Goal: Task Accomplishment & Management: Manage account settings

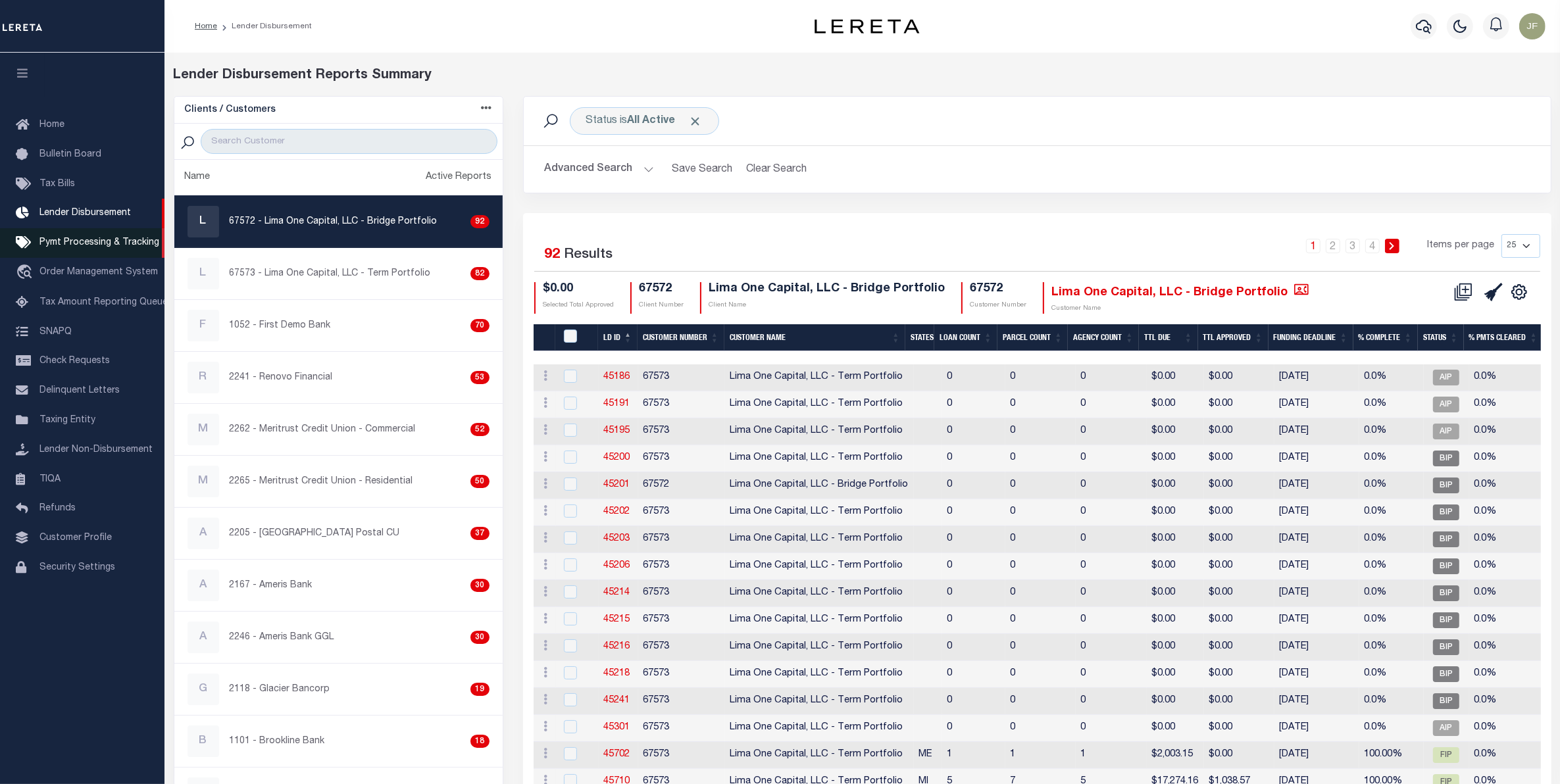
click at [128, 241] on span "Pymt Processing & Tracking" at bounding box center [99, 243] width 120 height 9
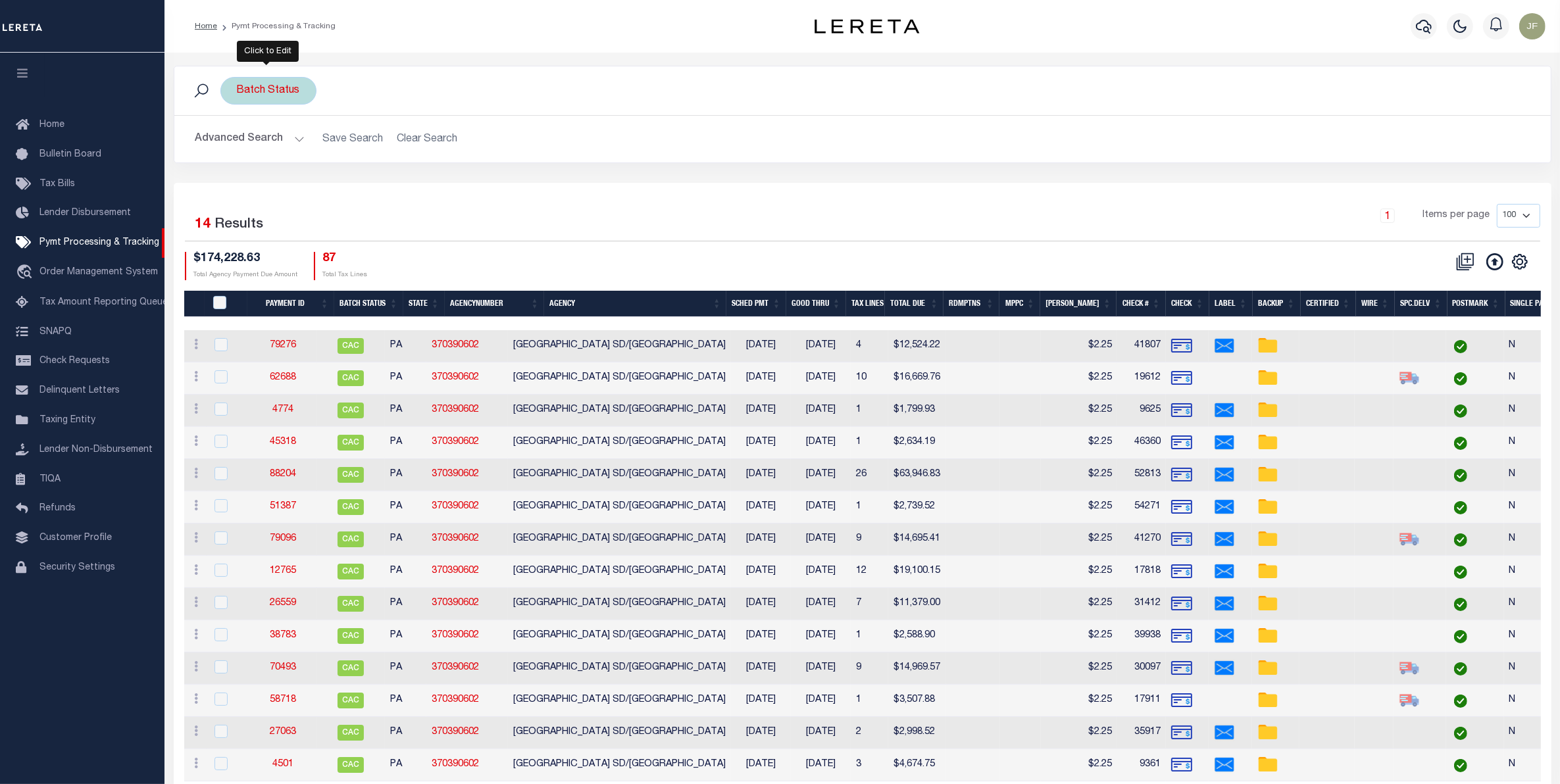
click at [248, 87] on div "Batch Status" at bounding box center [269, 91] width 96 height 28
click at [408, 154] on select "Awaiting Funds (AWF) Cleared and Complete (CAC) New Check Needed (NCN) Payment …" at bounding box center [334, 155] width 193 height 25
select select "RFW"
click at [238, 144] on select "Awaiting Funds (AWF) Cleared and Complete (CAC) New Check Needed (NCN) Payment …" at bounding box center [334, 155] width 193 height 25
click at [410, 179] on input "Apply" at bounding box center [412, 184] width 39 height 22
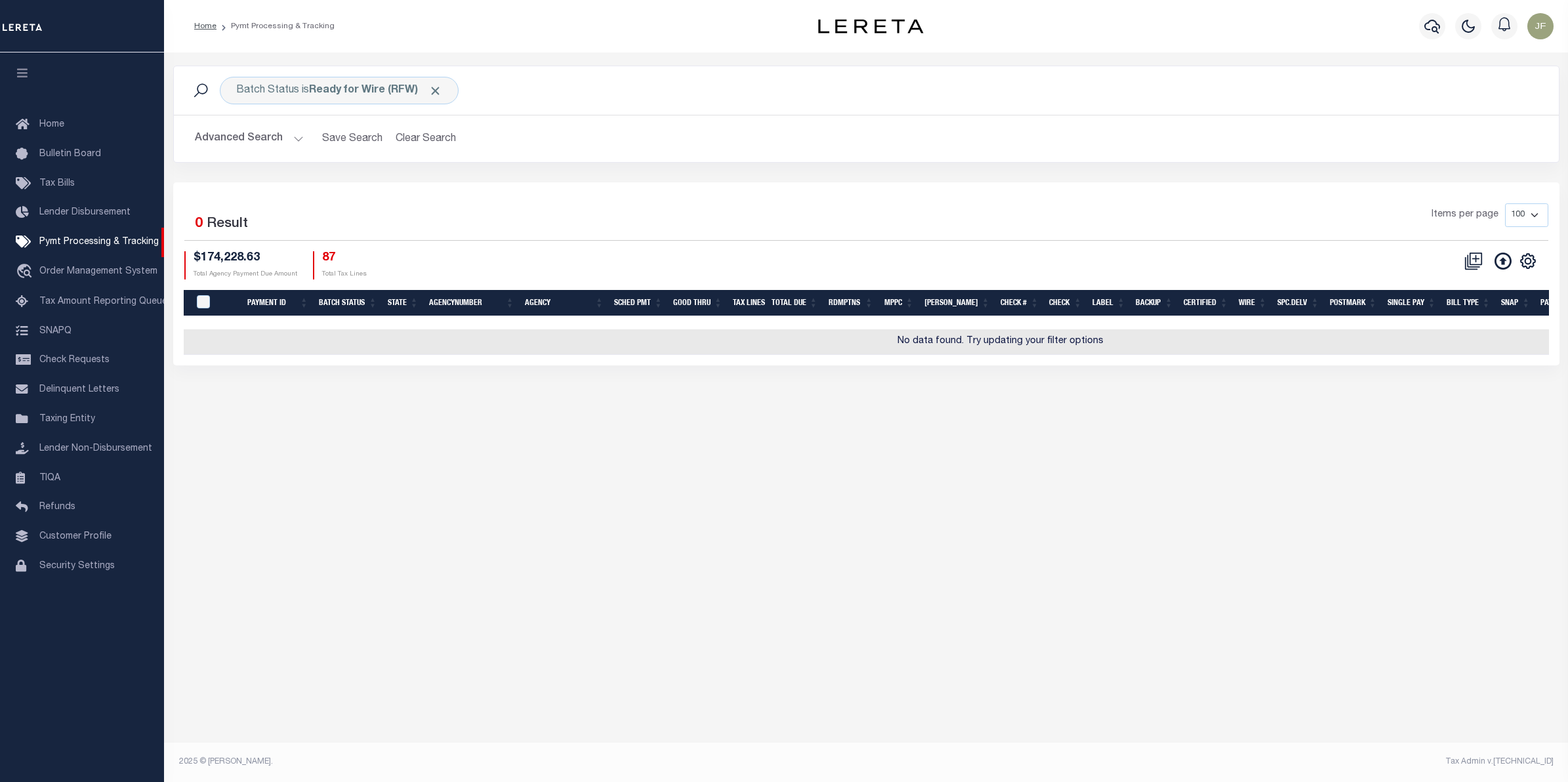
click at [279, 144] on button "Advanced Search" at bounding box center [249, 139] width 109 height 26
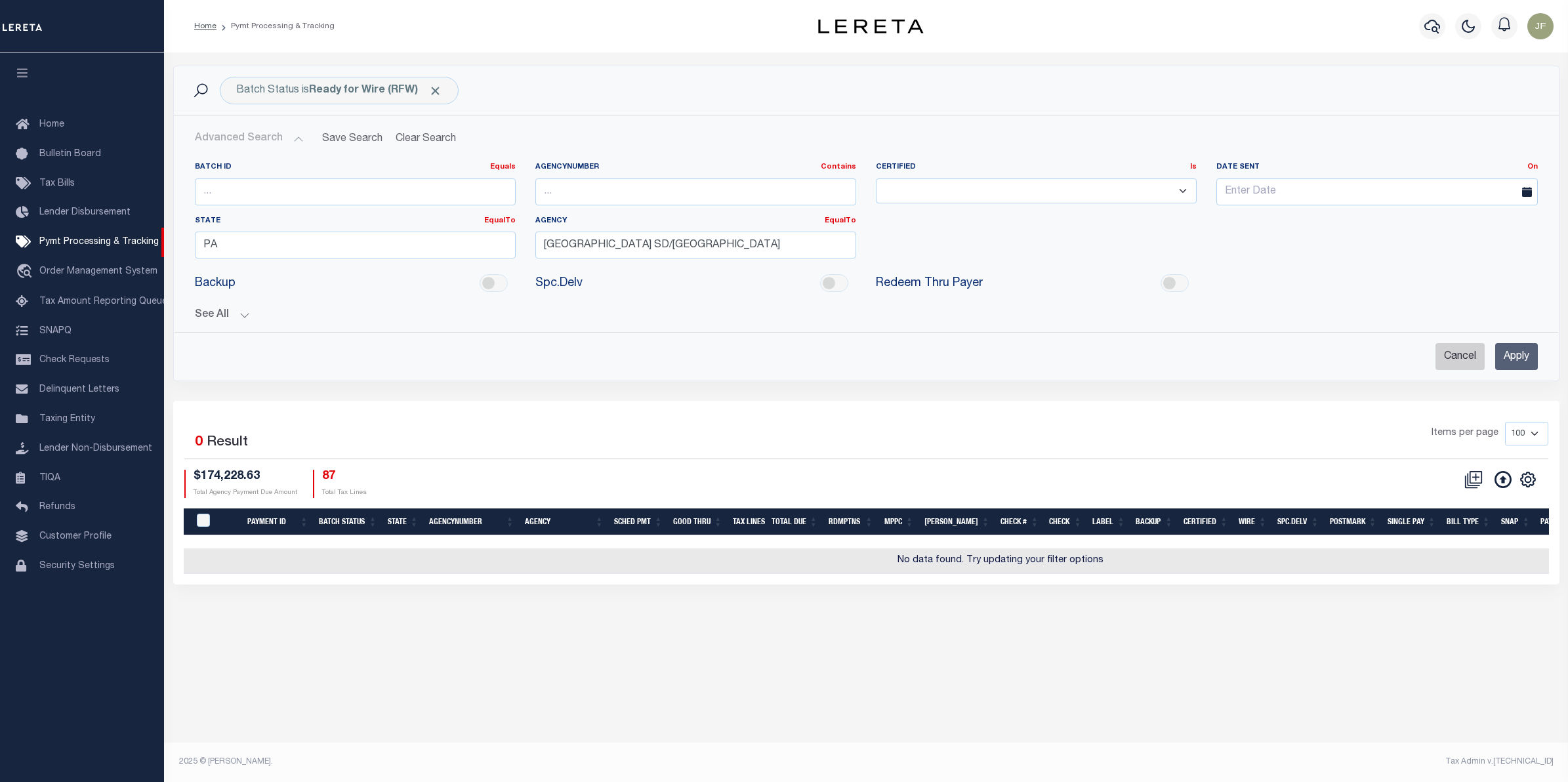
click at [1471, 352] on input "Cancel" at bounding box center [1460, 356] width 50 height 27
checkbox input "true"
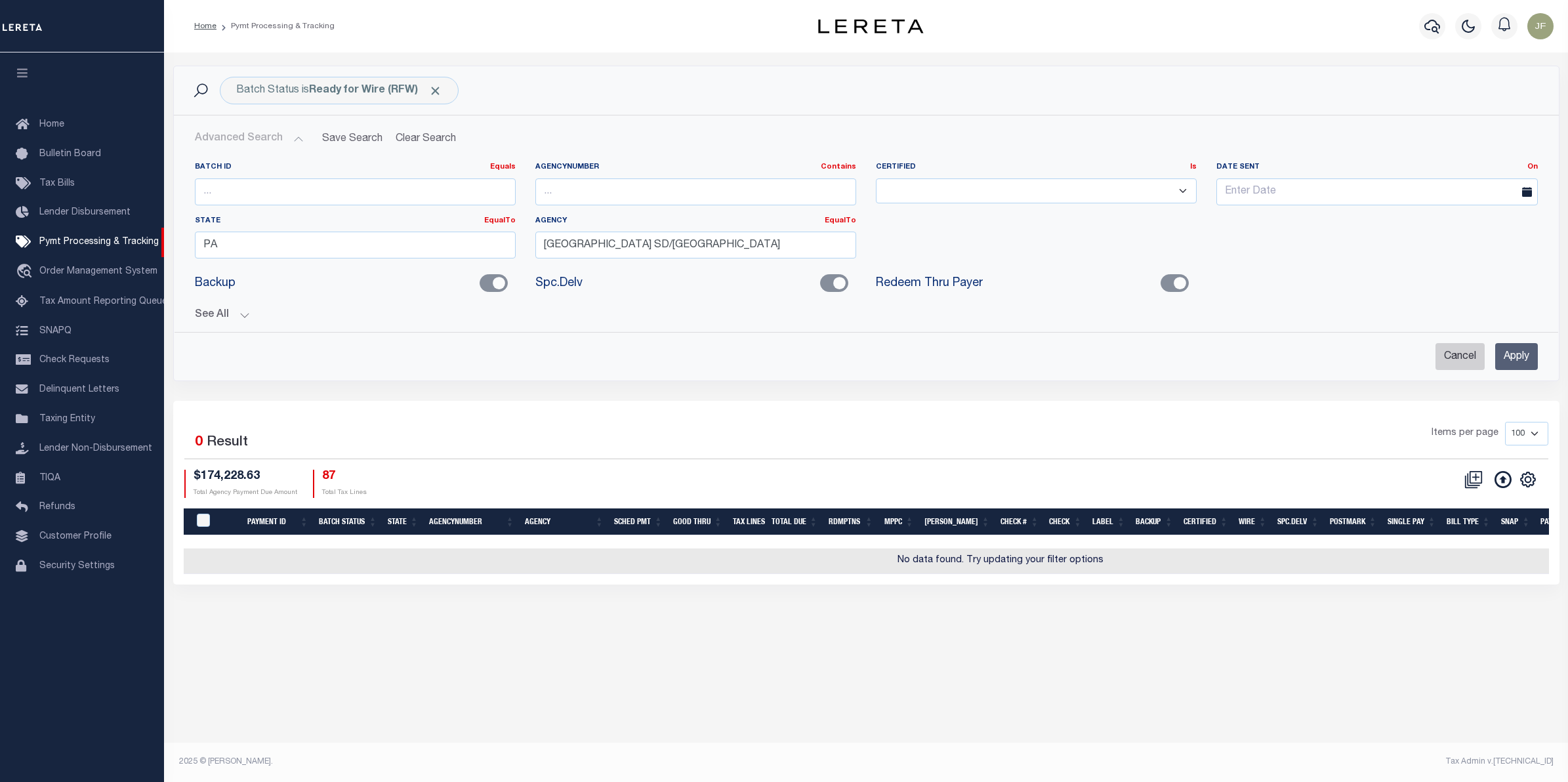
checkbox input "true"
checkbox input "false"
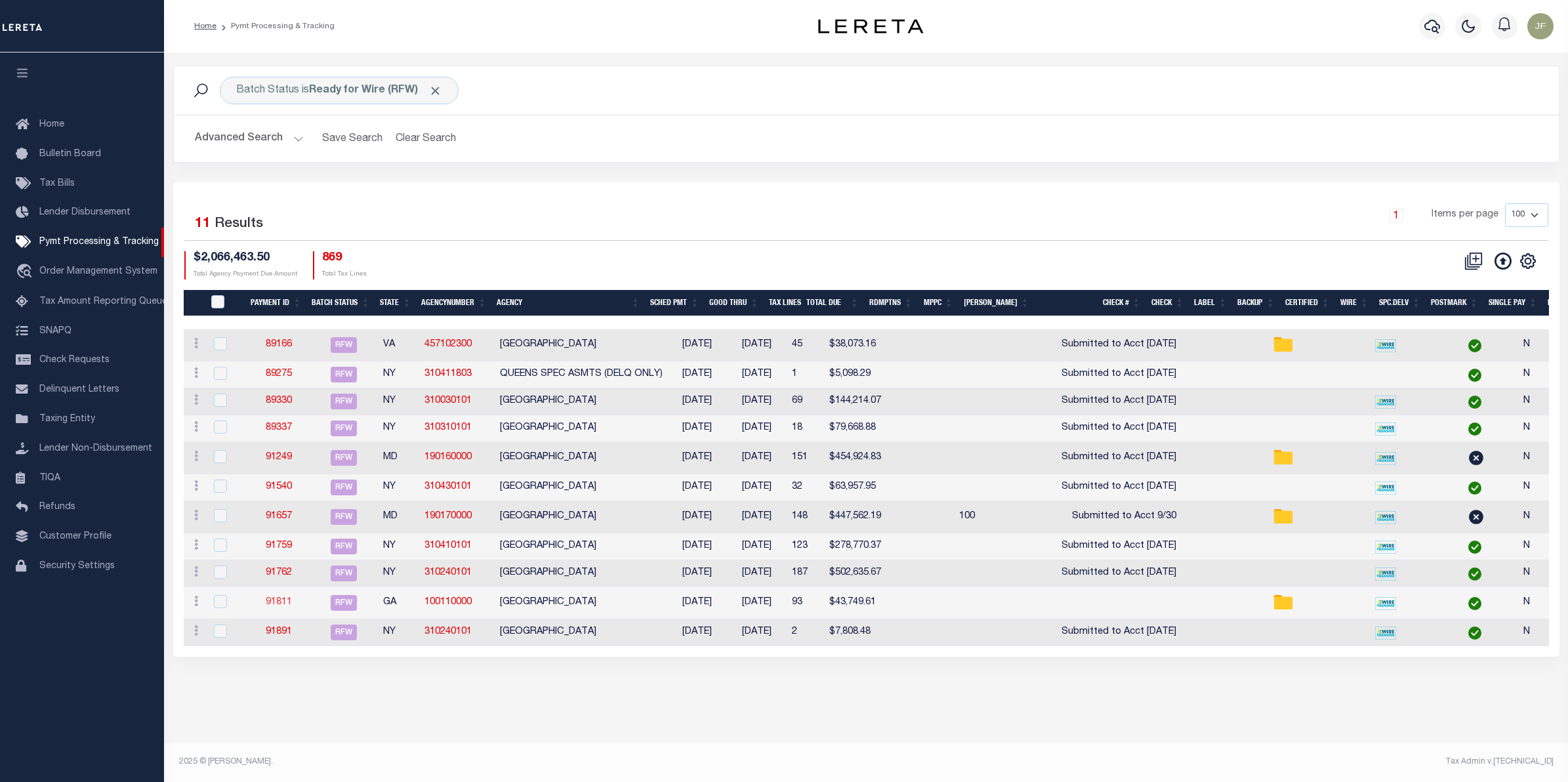
click at [286, 605] on link "91811" at bounding box center [279, 602] width 26 height 9
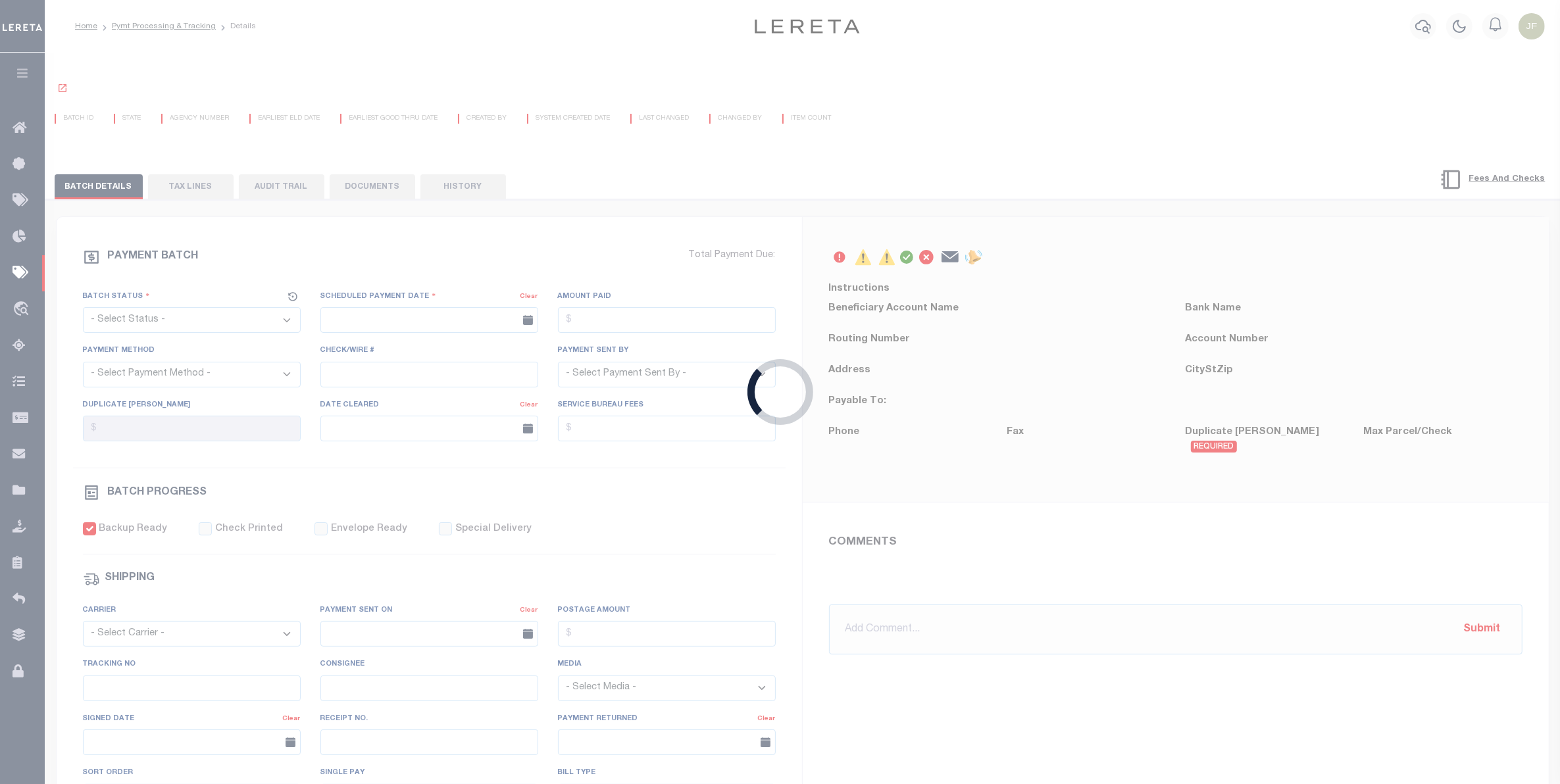
select select "RFW"
type input "[DATE]"
type input "$43,749.61"
select select "TRA"
select select "[PERSON_NAME]"
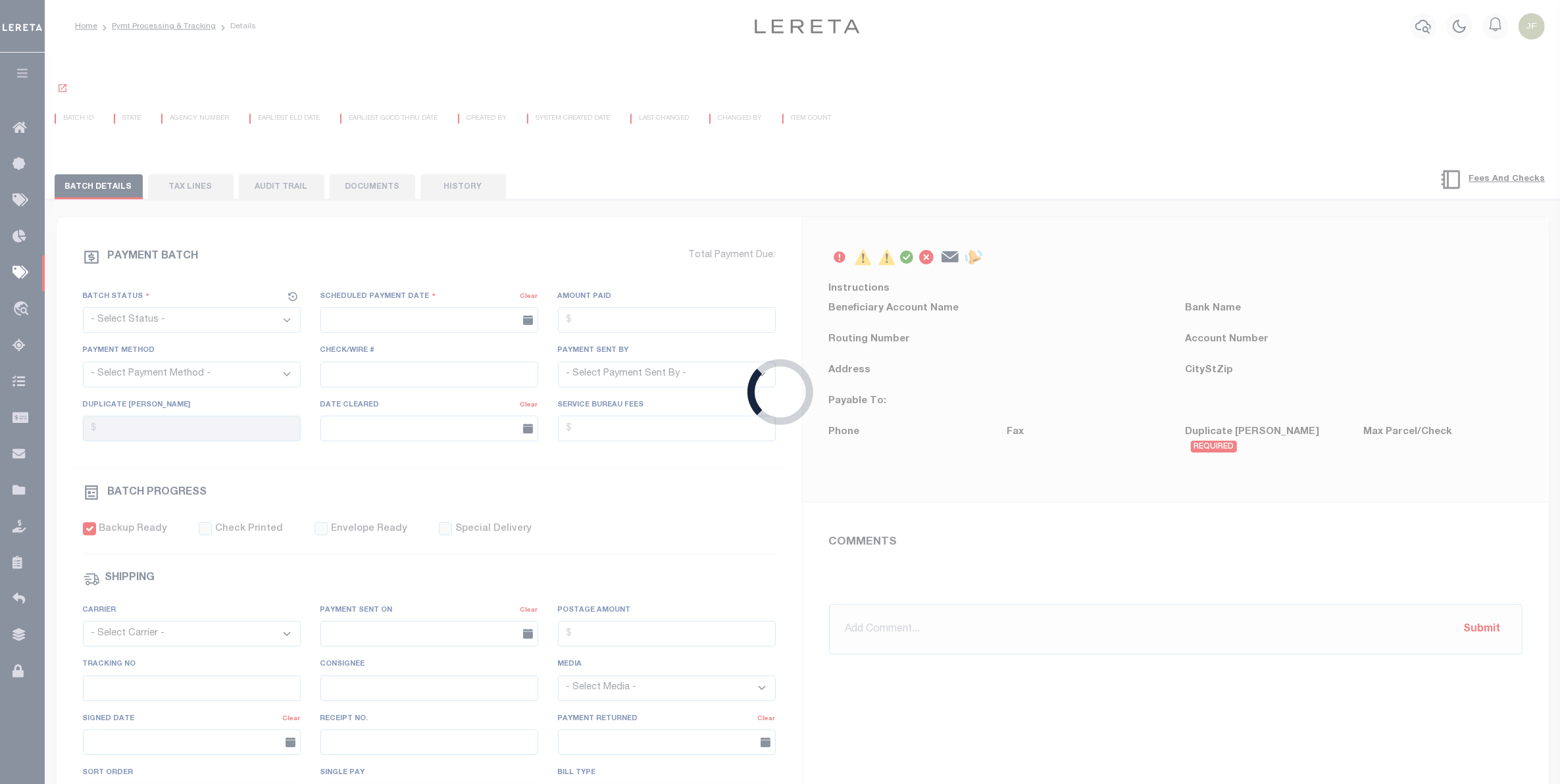
checkbox input "true"
type input "N"
radio input "true"
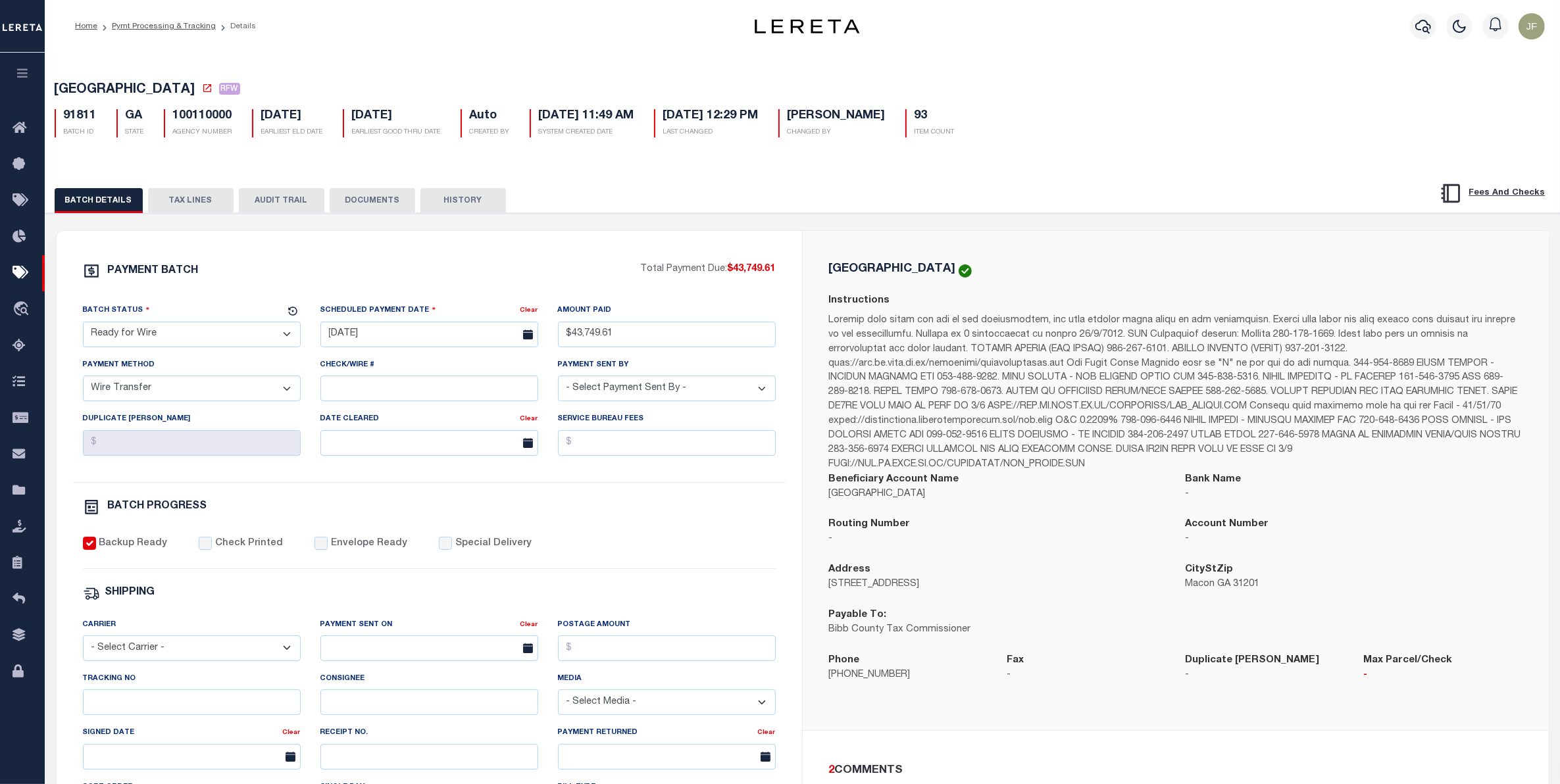
click at [192, 205] on button "TAX LINES" at bounding box center [191, 200] width 85 height 25
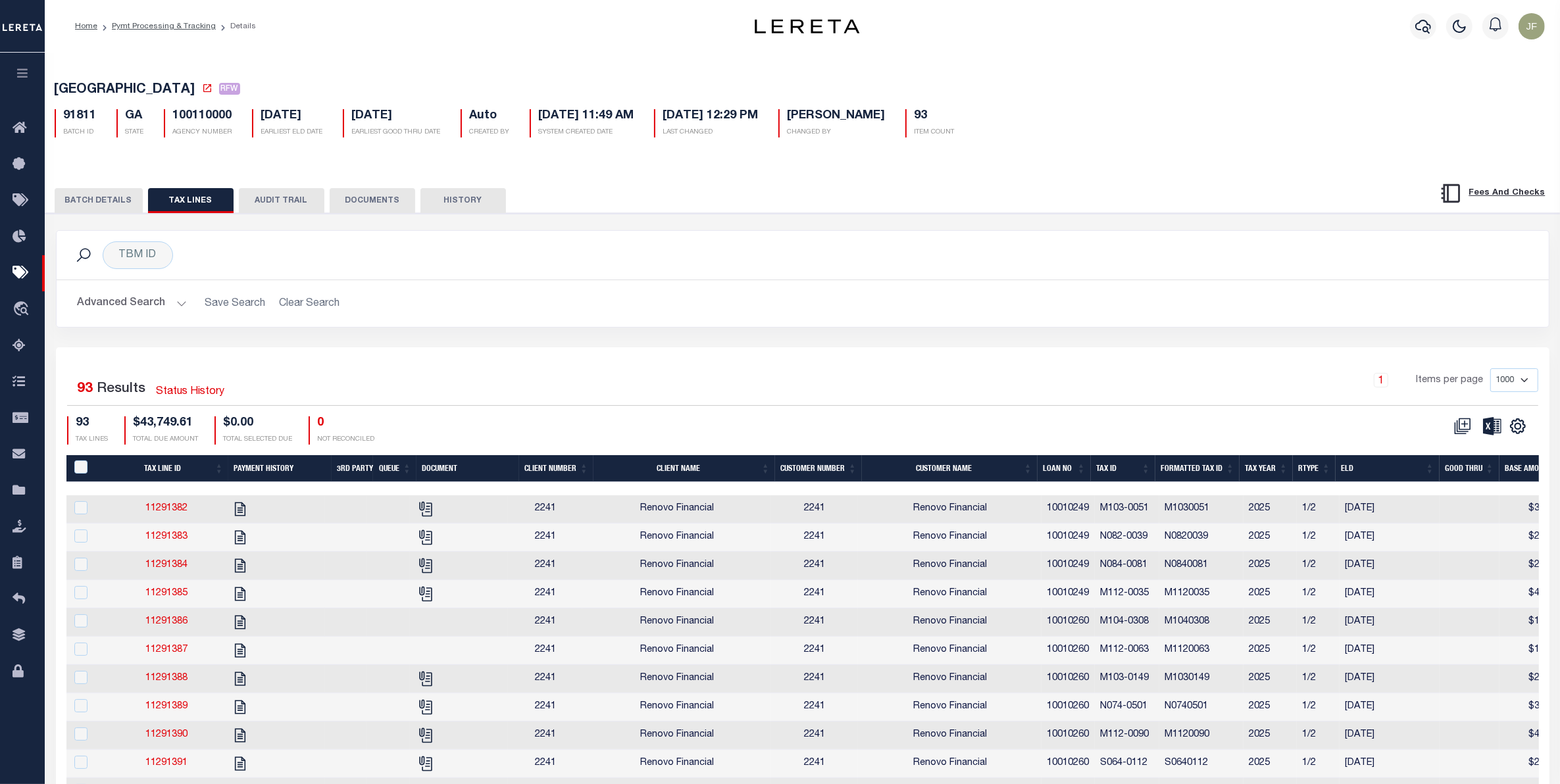
click at [99, 205] on button "BATCH DETAILS" at bounding box center [99, 200] width 89 height 25
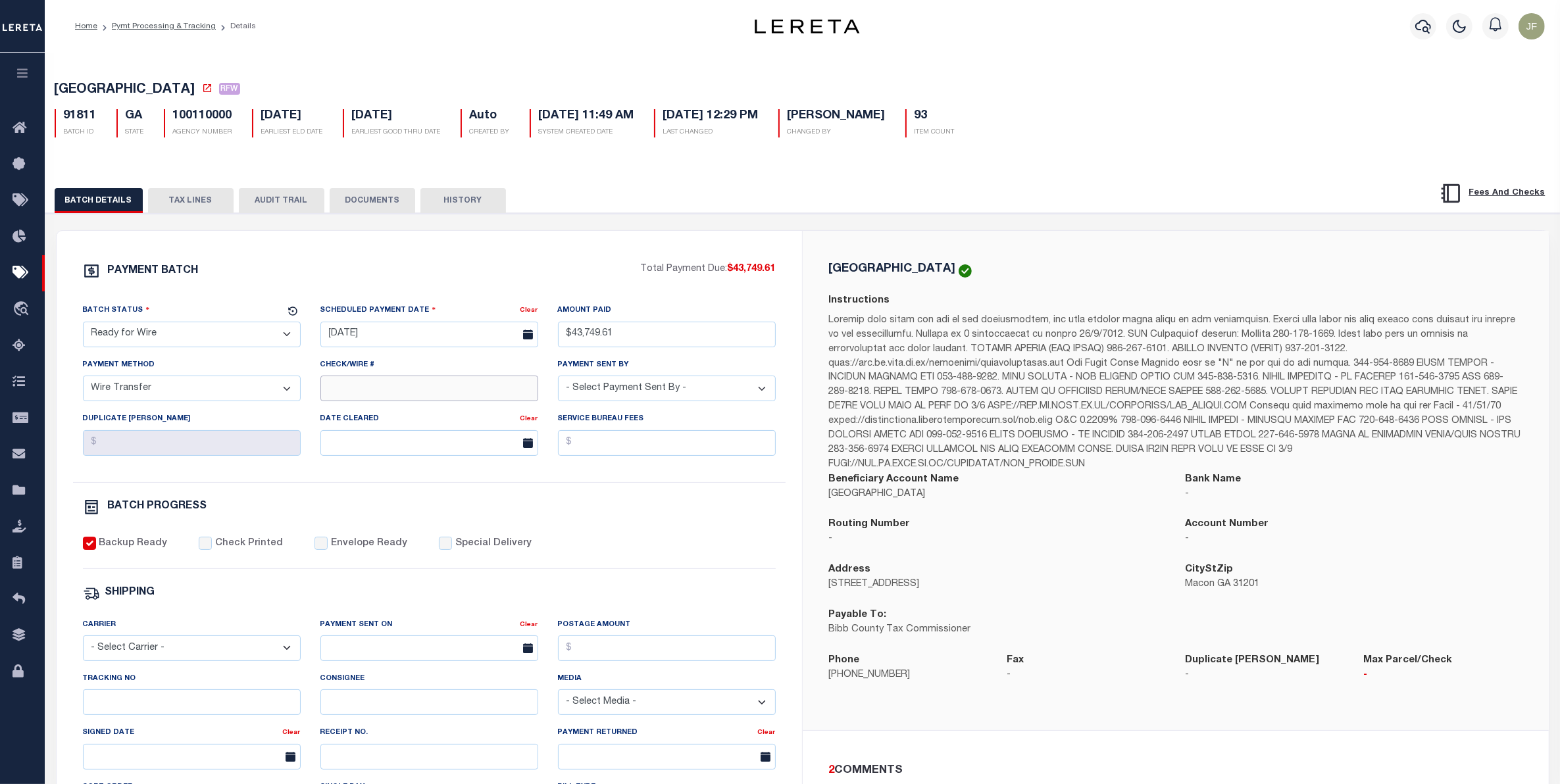
click at [337, 395] on input "Check/Wire #" at bounding box center [429, 388] width 218 height 26
type input "Submitted to Acct [DATE]"
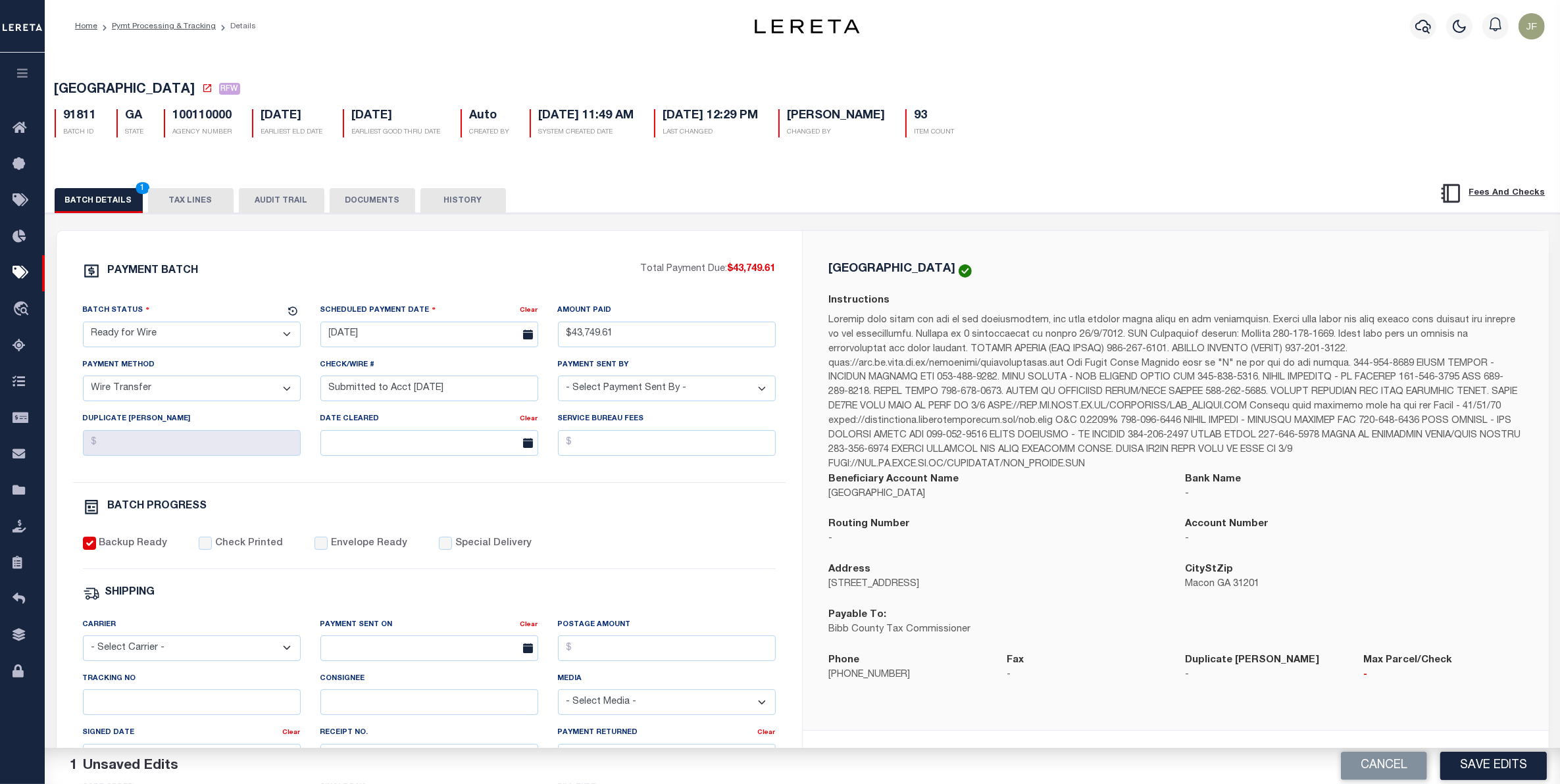
click at [359, 207] on button "DOCUMENTS" at bounding box center [373, 200] width 85 height 25
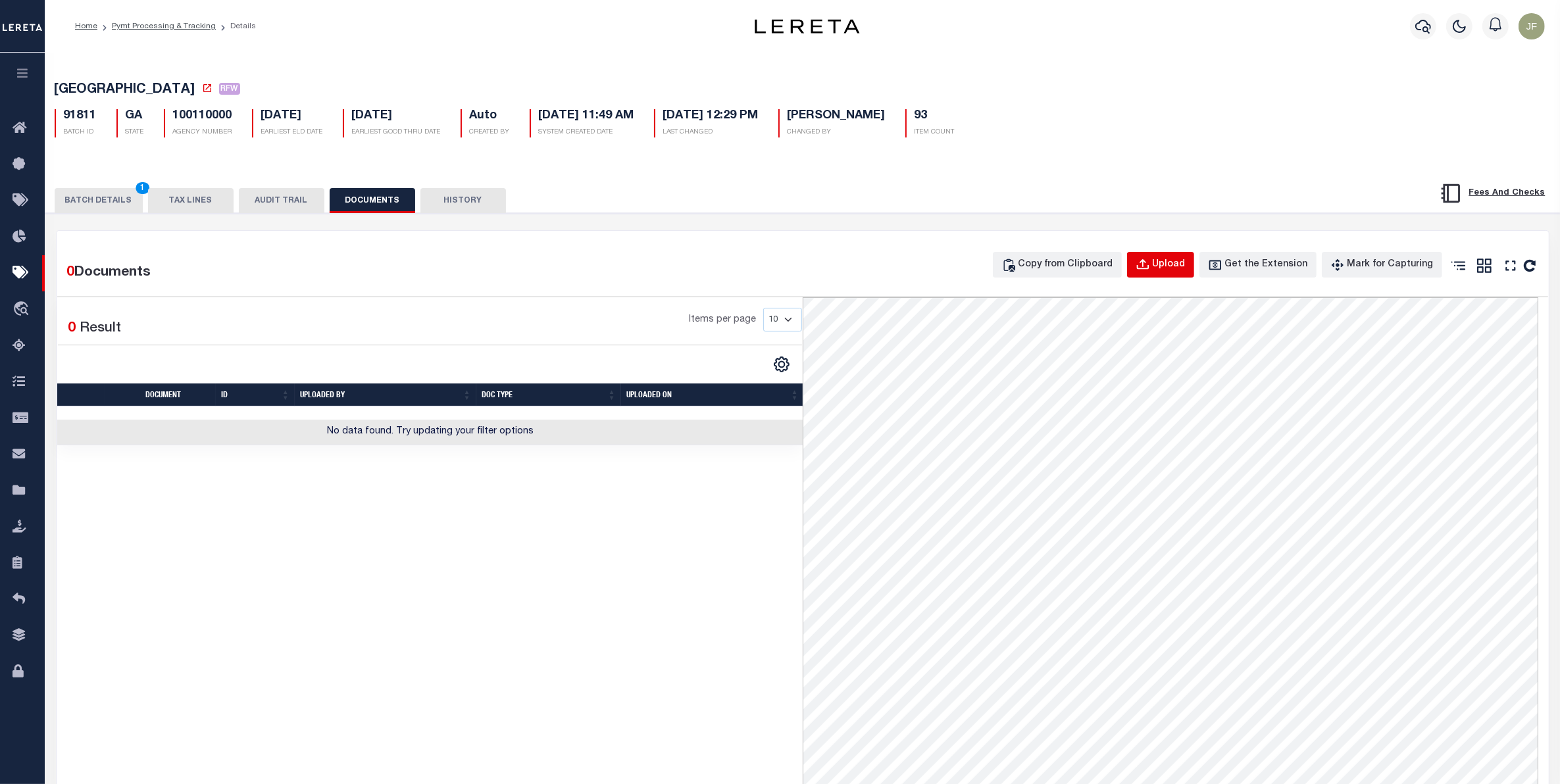
click at [1172, 269] on div "Upload" at bounding box center [1169, 265] width 33 height 15
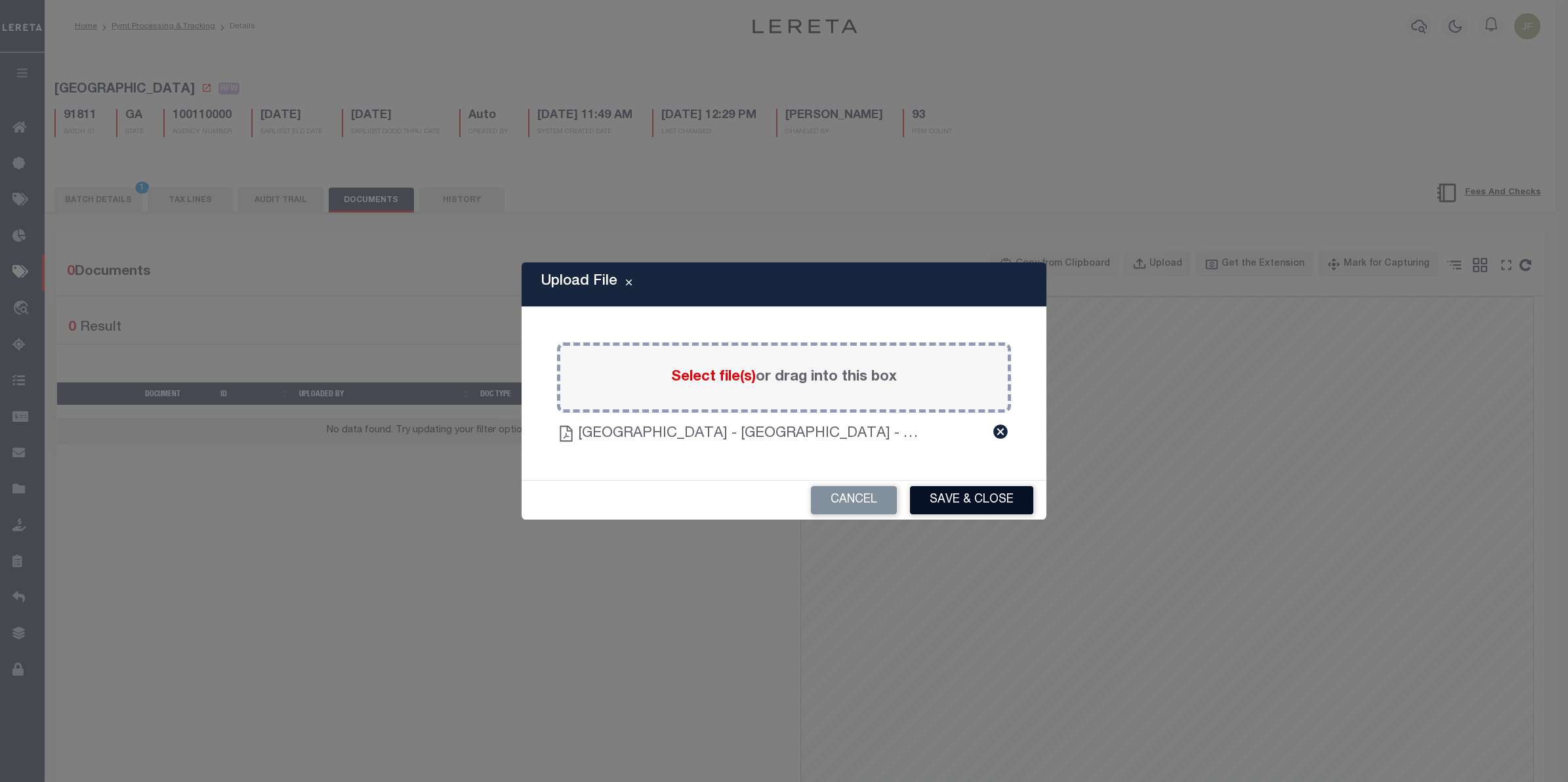
click at [932, 506] on button "Save & Close" at bounding box center [971, 500] width 123 height 28
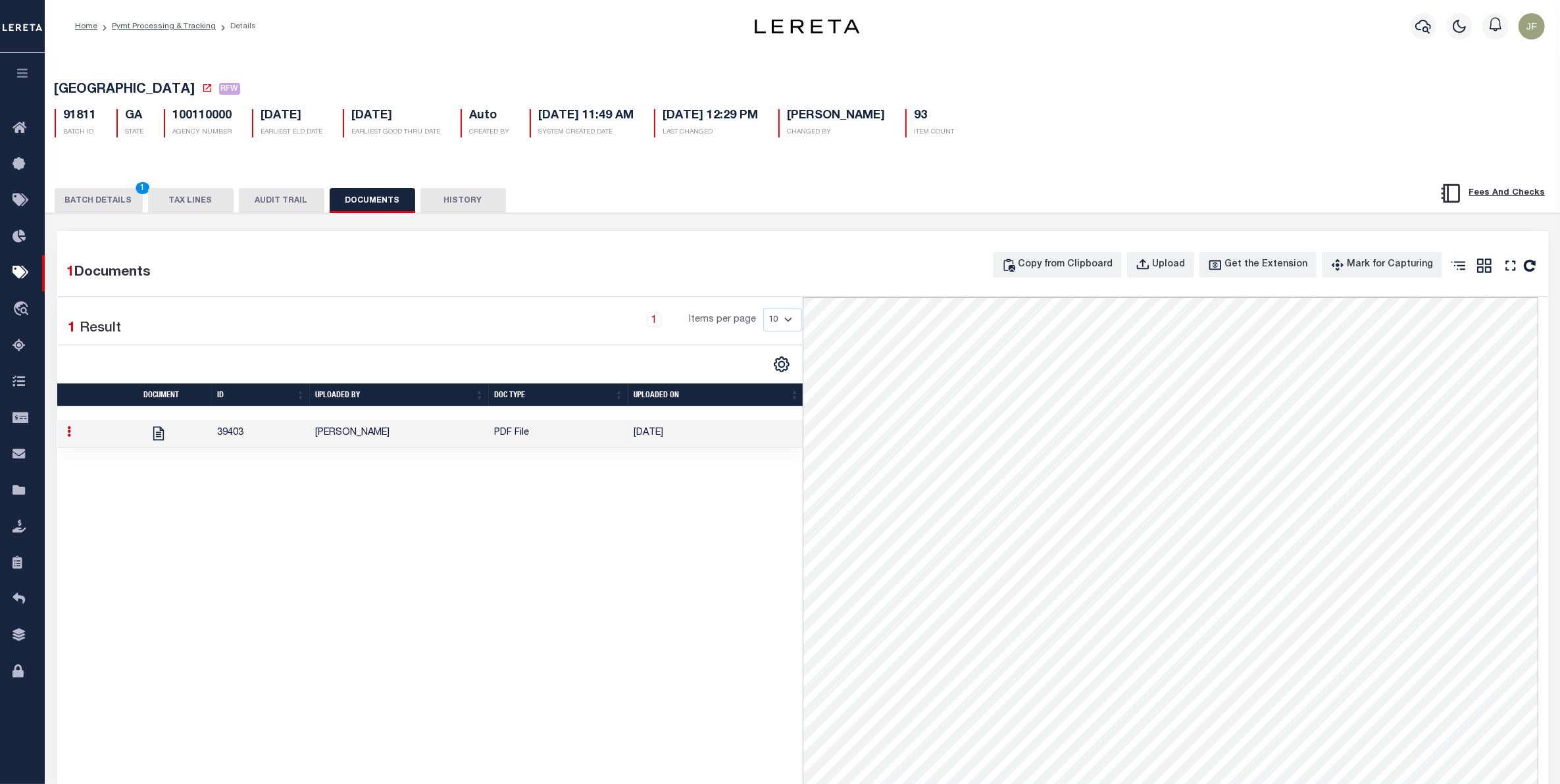
click at [97, 200] on button "BATCH DETAILS 1" at bounding box center [99, 200] width 89 height 25
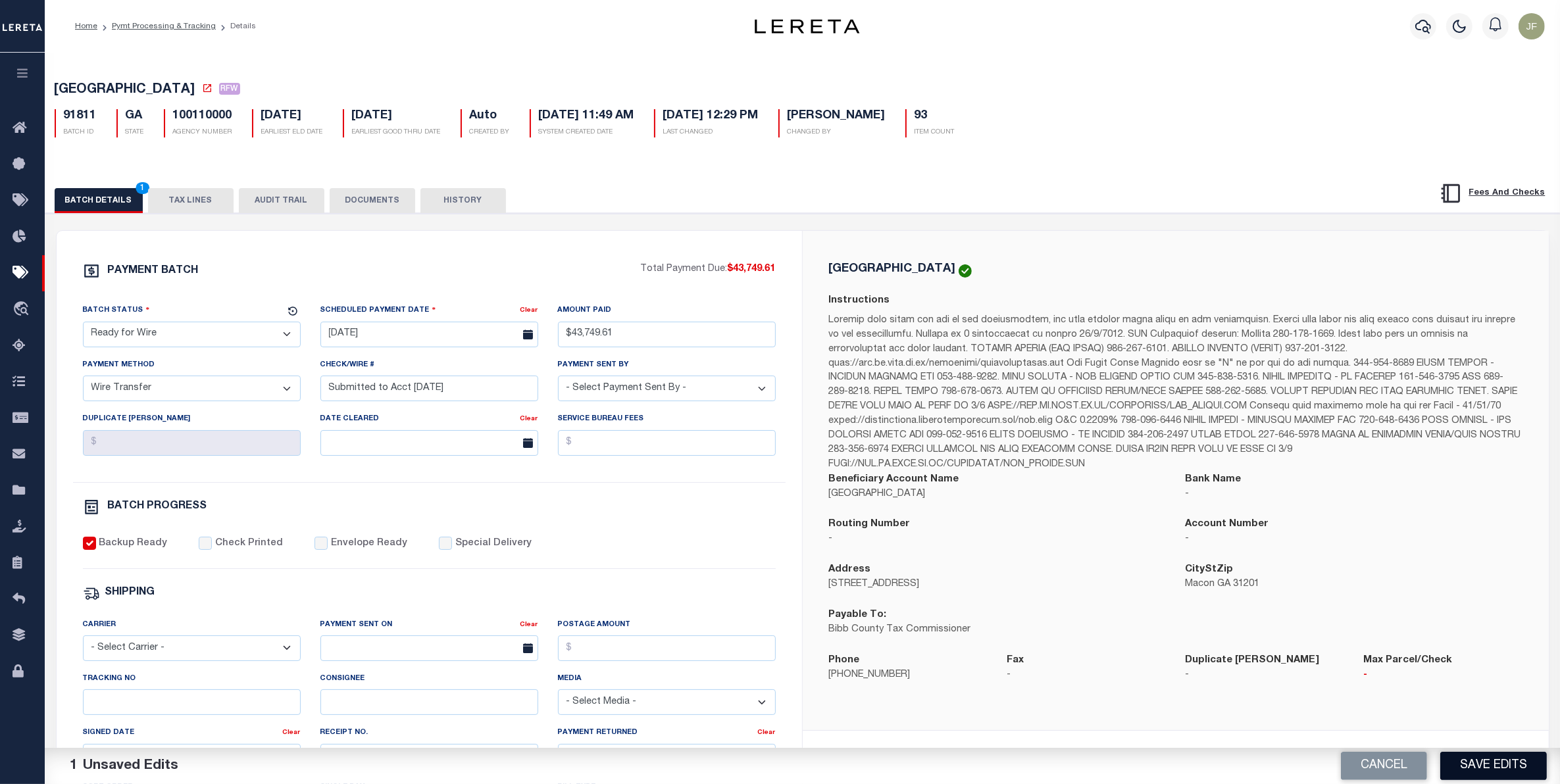
click at [1458, 771] on button "Save Edits" at bounding box center [1493, 766] width 106 height 28
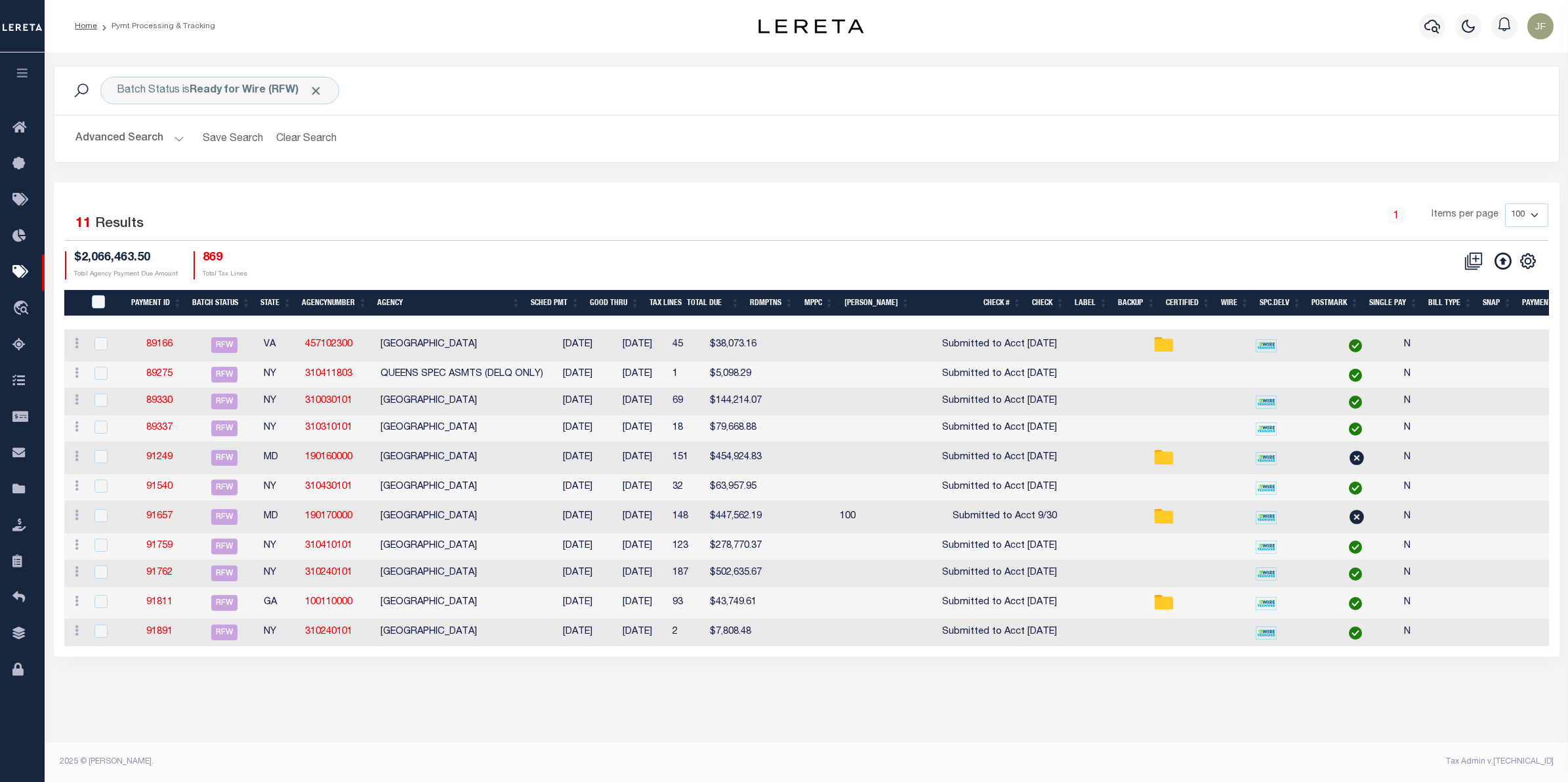
drag, startPoint x: 1168, startPoint y: 746, endPoint x: 1147, endPoint y: 708, distance: 43.4
click at [1168, 746] on footer "2025 © [PERSON_NAME]. Tax Admin v.[TECHNICAL_ID]" at bounding box center [807, 762] width 1524 height 39
click at [893, 695] on div "Batch Status is Ready for Wire (RFW) Search Advanced Search Save Search Clear S…" at bounding box center [807, 374] width 1524 height 643
click at [161, 607] on link "91811" at bounding box center [160, 602] width 26 height 9
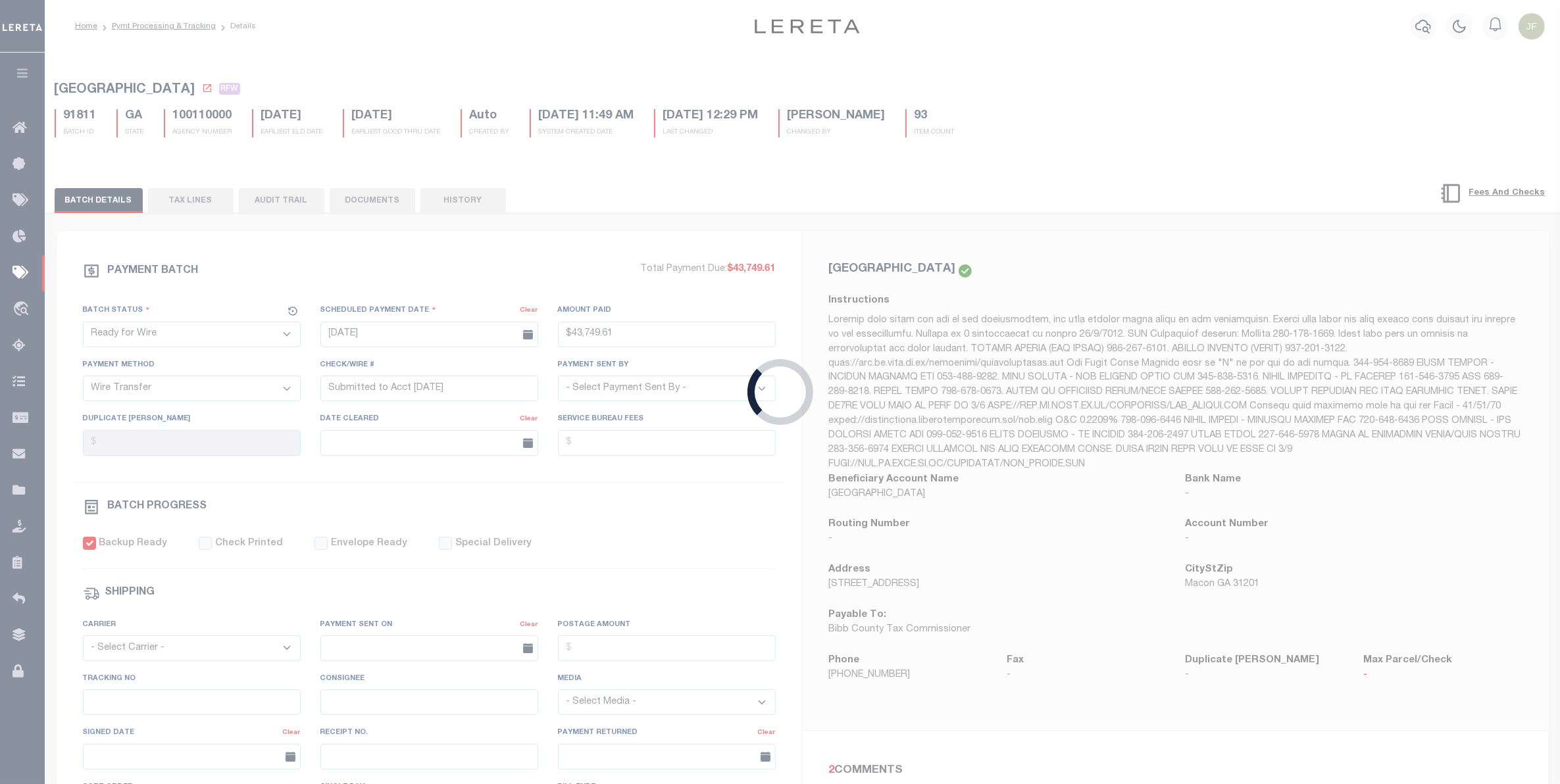
type input "$43,749.61"
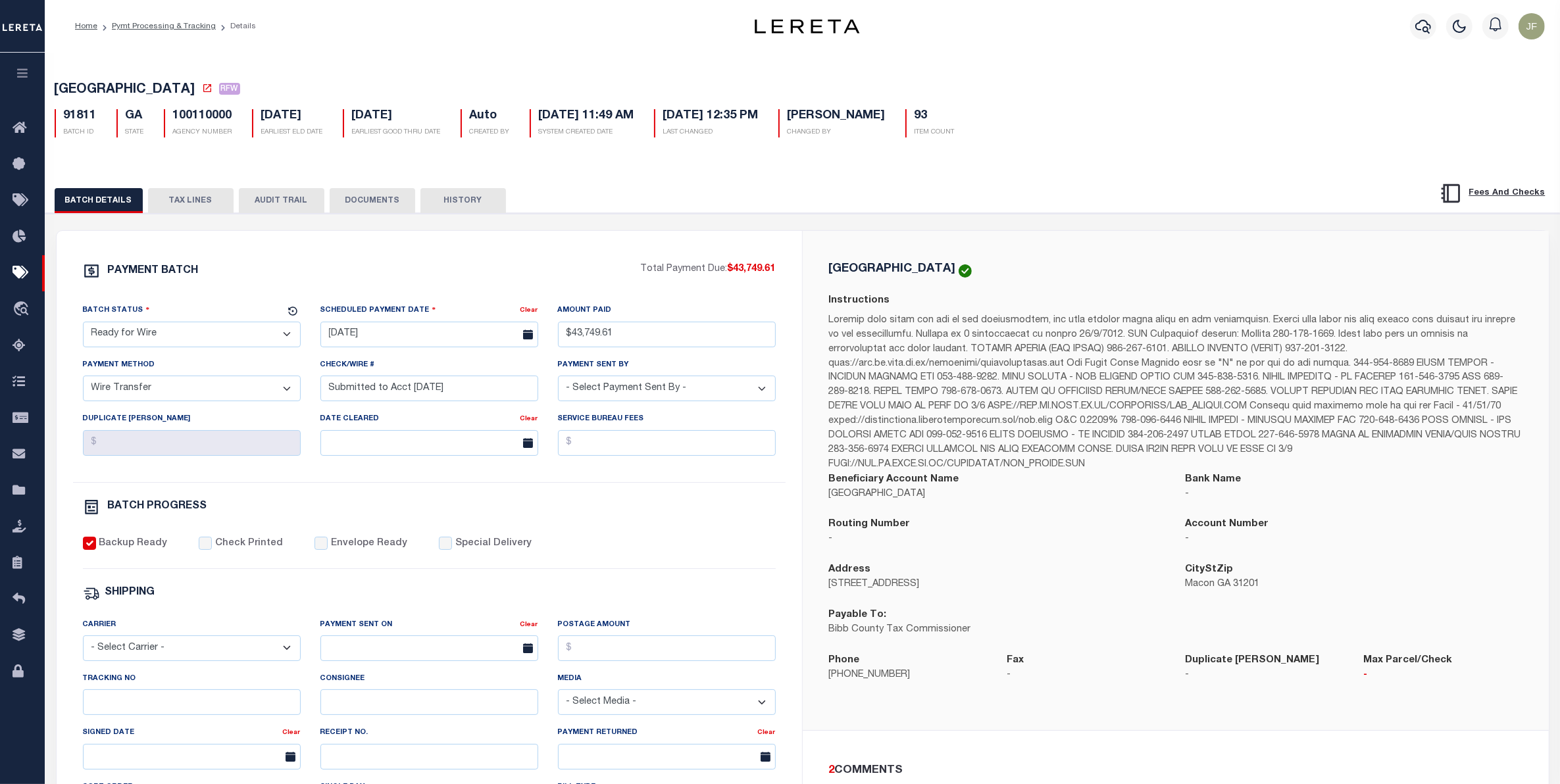
click at [179, 199] on button "TAX LINES" at bounding box center [191, 200] width 85 height 25
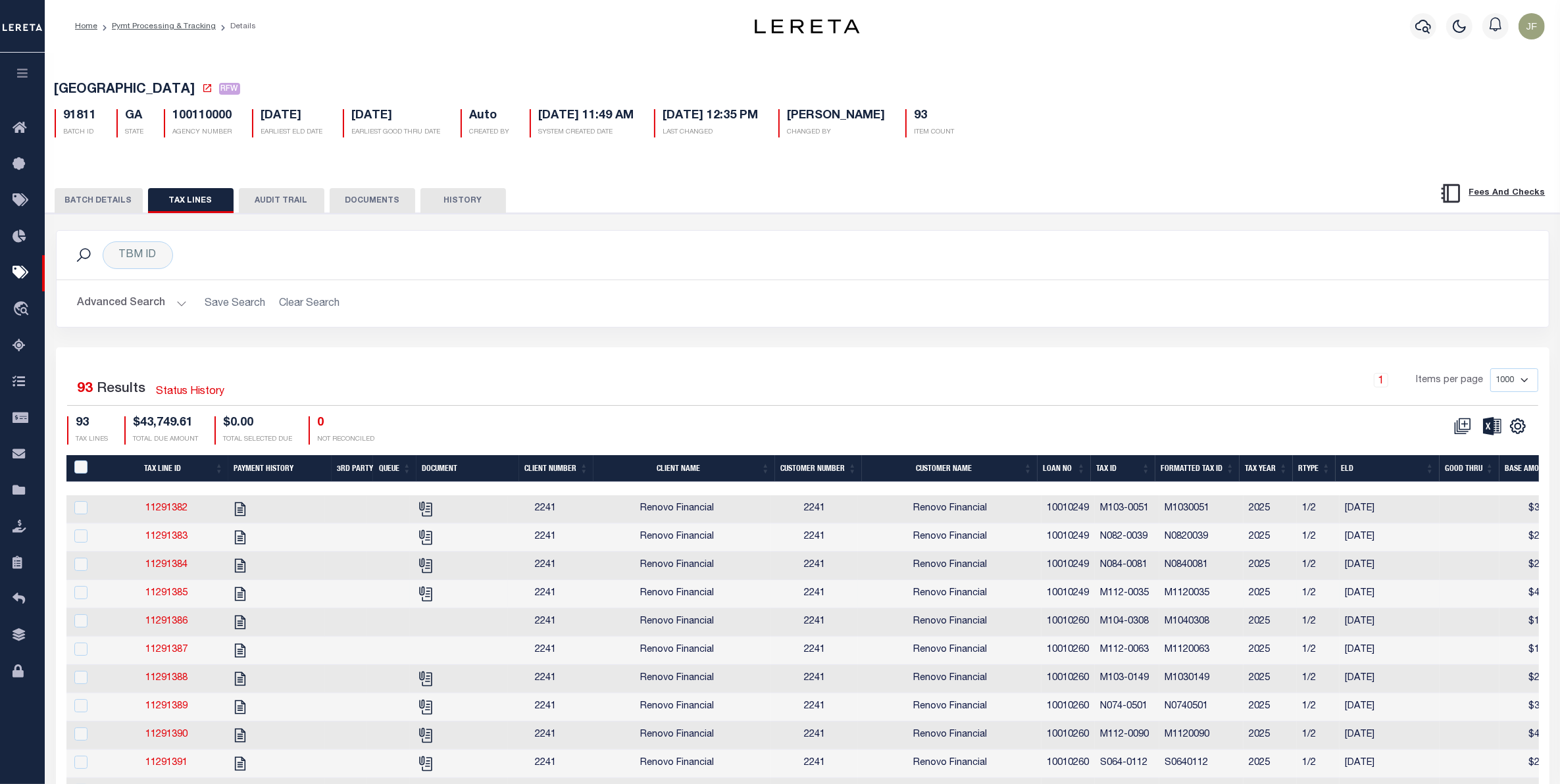
scroll to position [82, 0]
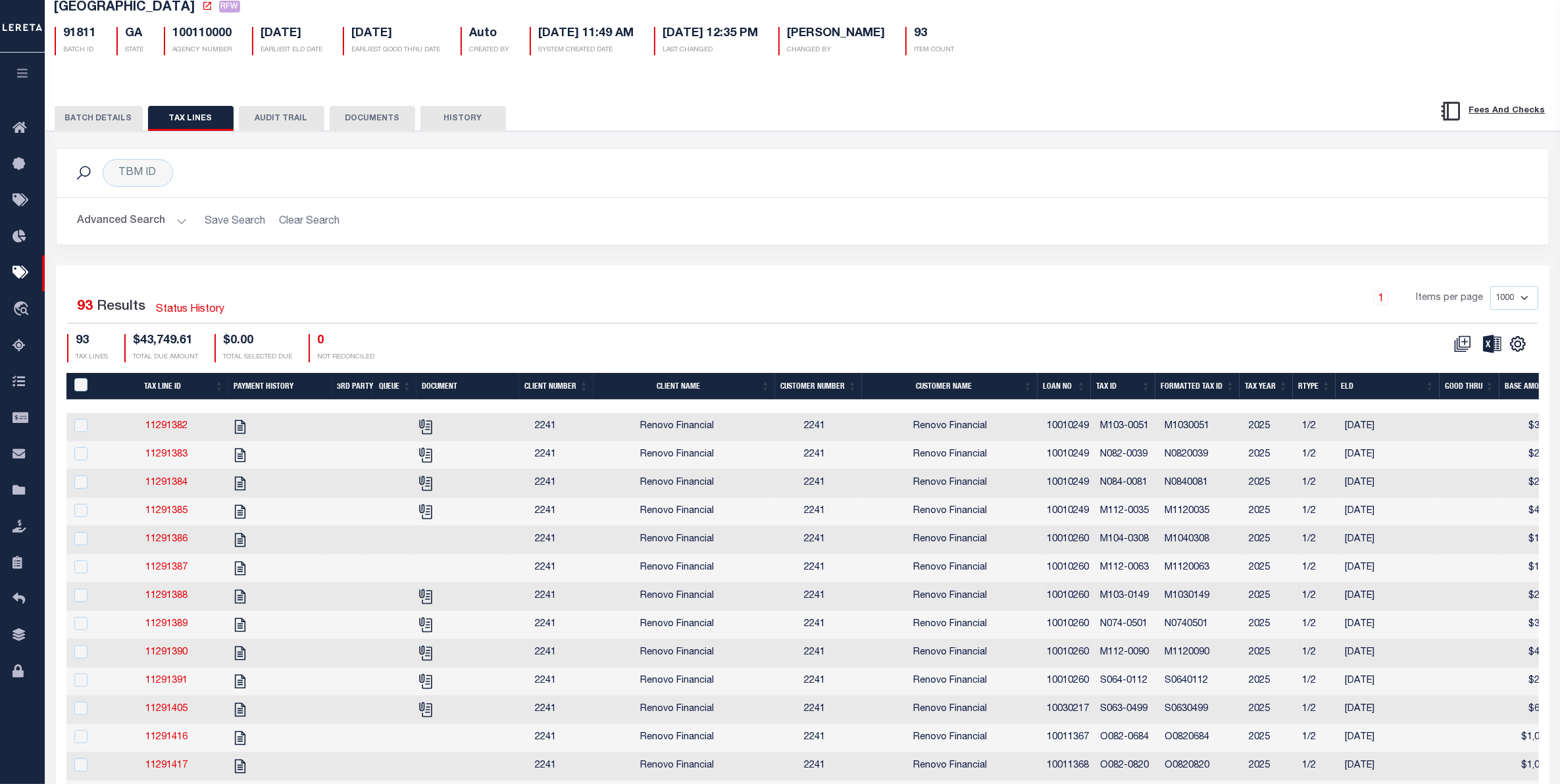
click at [382, 120] on button "DOCUMENTS" at bounding box center [373, 118] width 85 height 25
